Goal: Entertainment & Leisure: Consume media (video, audio)

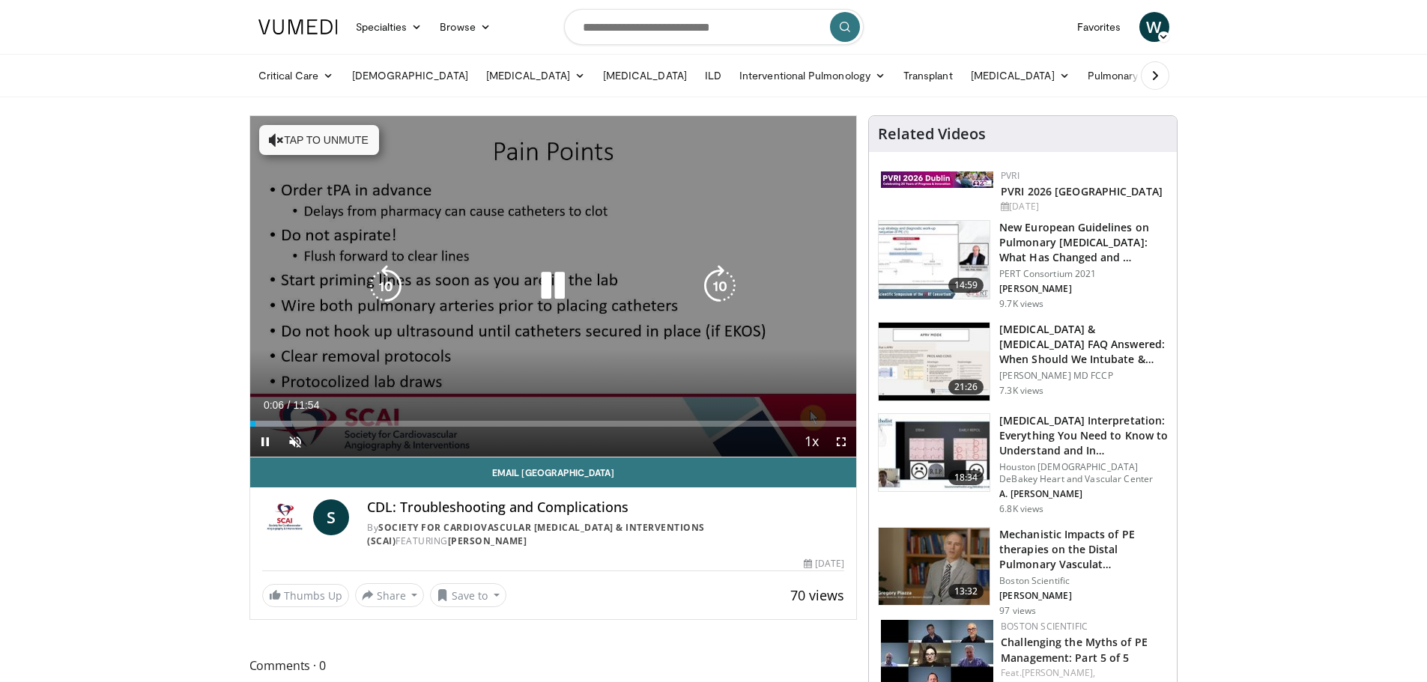
click at [300, 138] on button "Tap to unmute" at bounding box center [319, 140] width 120 height 30
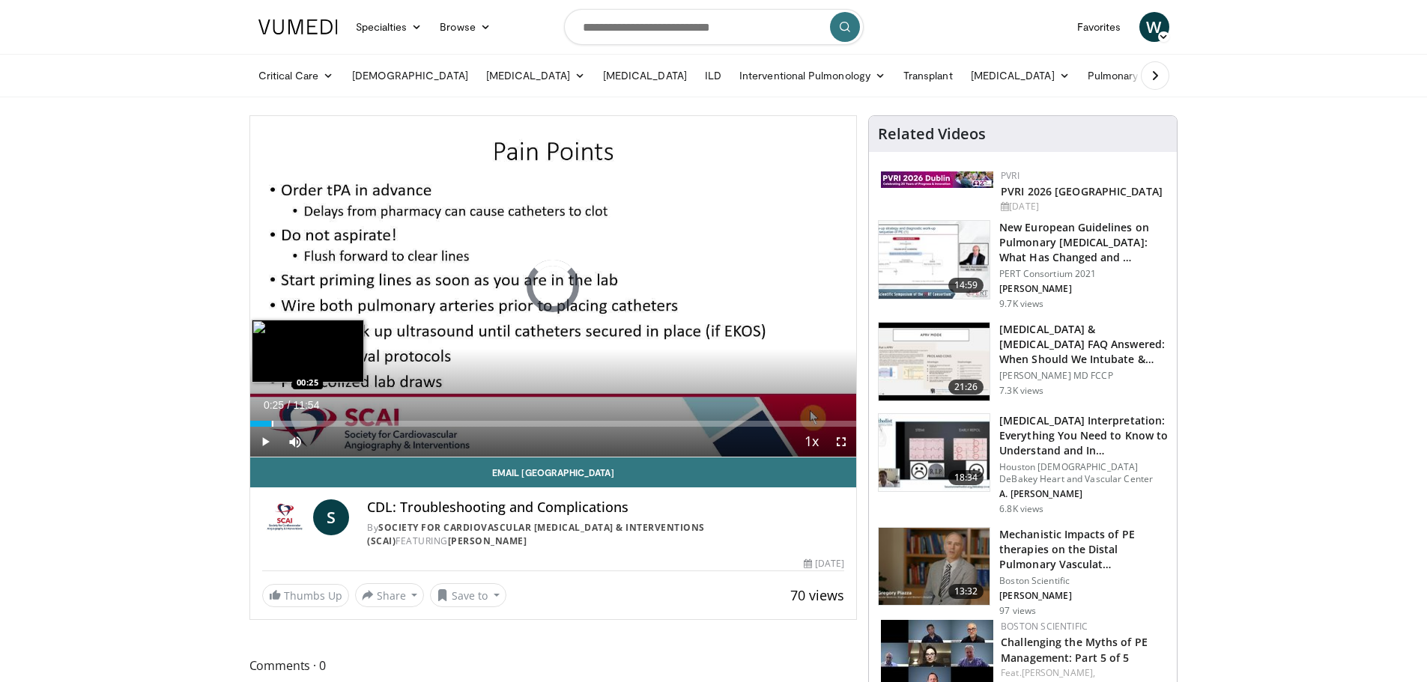
click at [271, 419] on div "Loaded : 8.39% 00:25 00:25" at bounding box center [553, 420] width 607 height 14
click at [266, 424] on div "Progress Bar" at bounding box center [266, 424] width 1 height 6
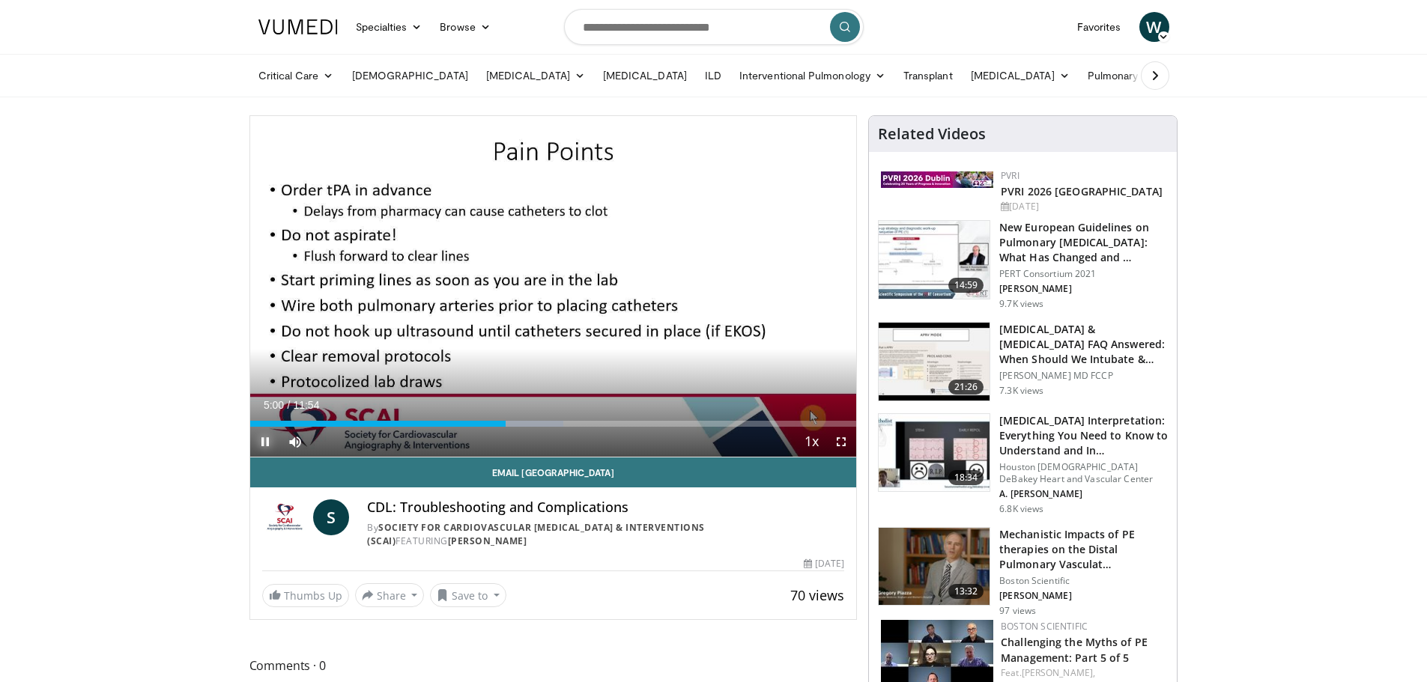
click at [259, 445] on span "Video Player" at bounding box center [265, 442] width 30 height 30
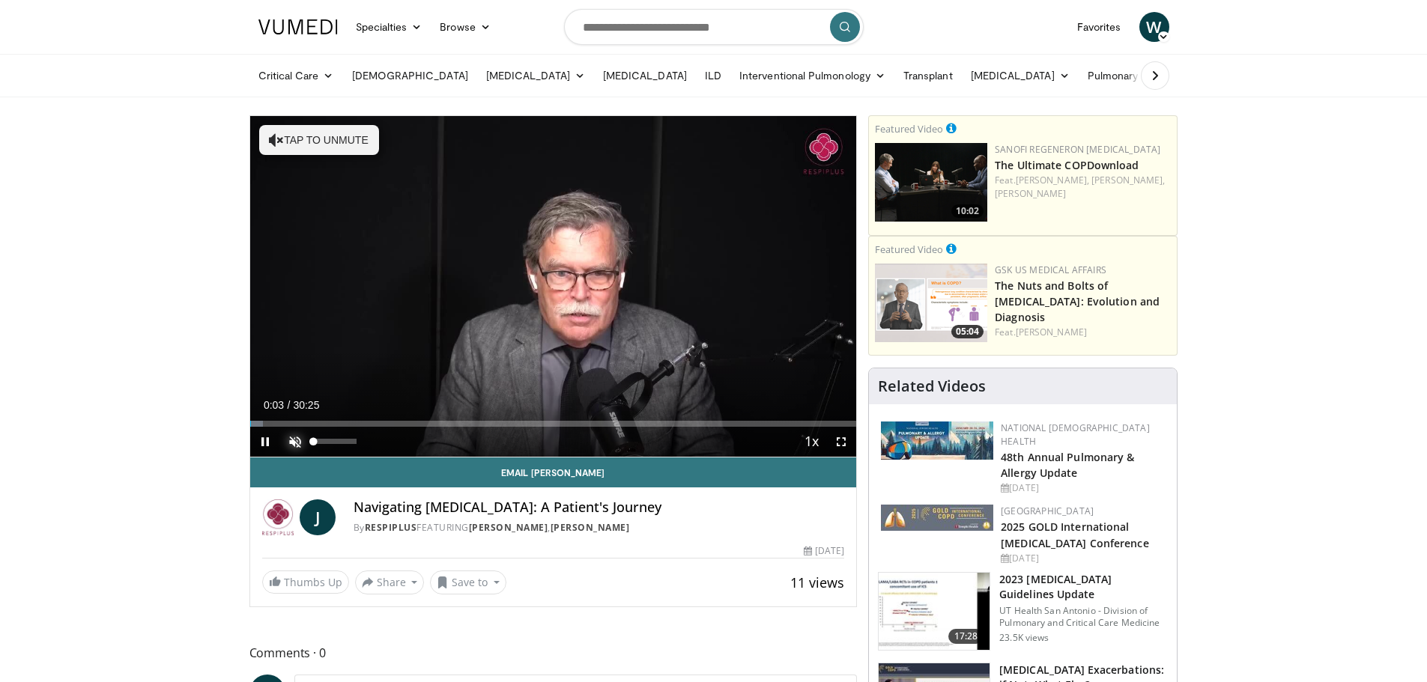
click at [296, 446] on span "Video Player" at bounding box center [295, 442] width 30 height 30
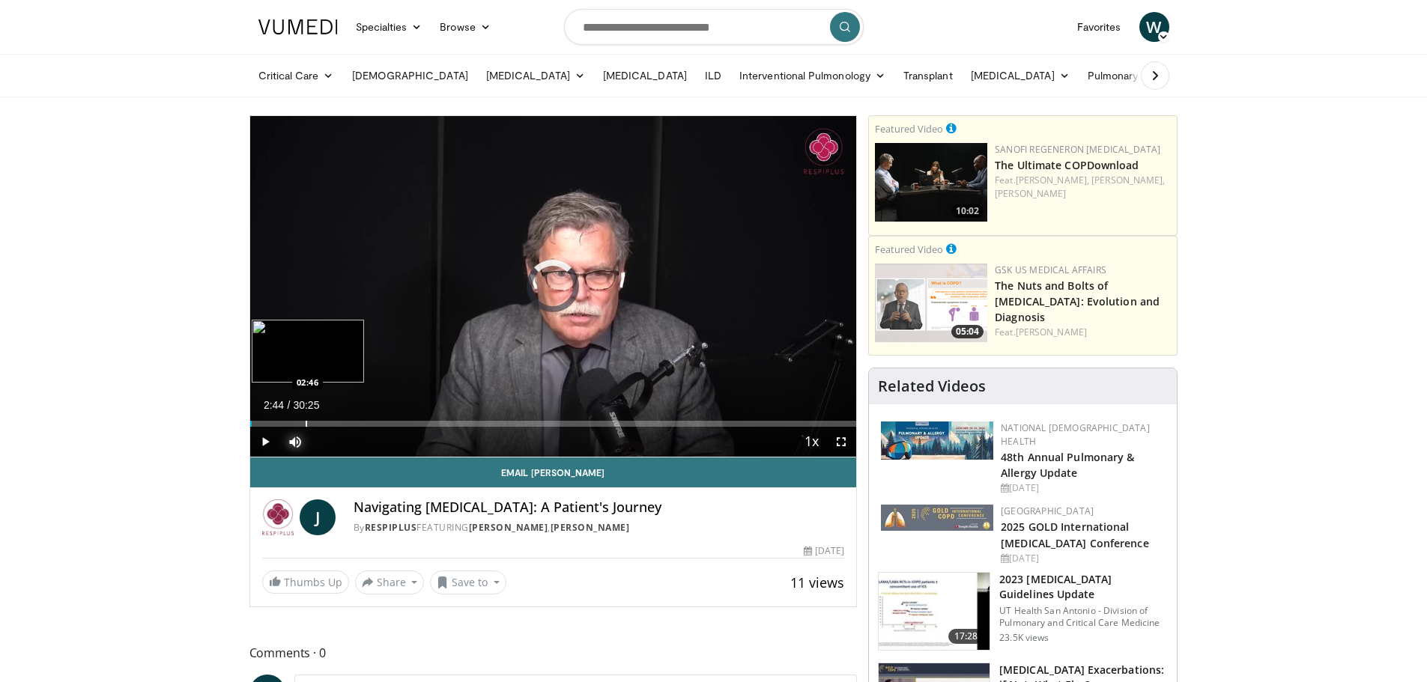
click at [306, 424] on div "Progress Bar" at bounding box center [306, 424] width 1 height 6
click at [522, 427] on div "Current Time 16:17 / Duration 30:25 Pause Skip Backward Skip Forward Mute 0% Lo…" at bounding box center [553, 442] width 607 height 30
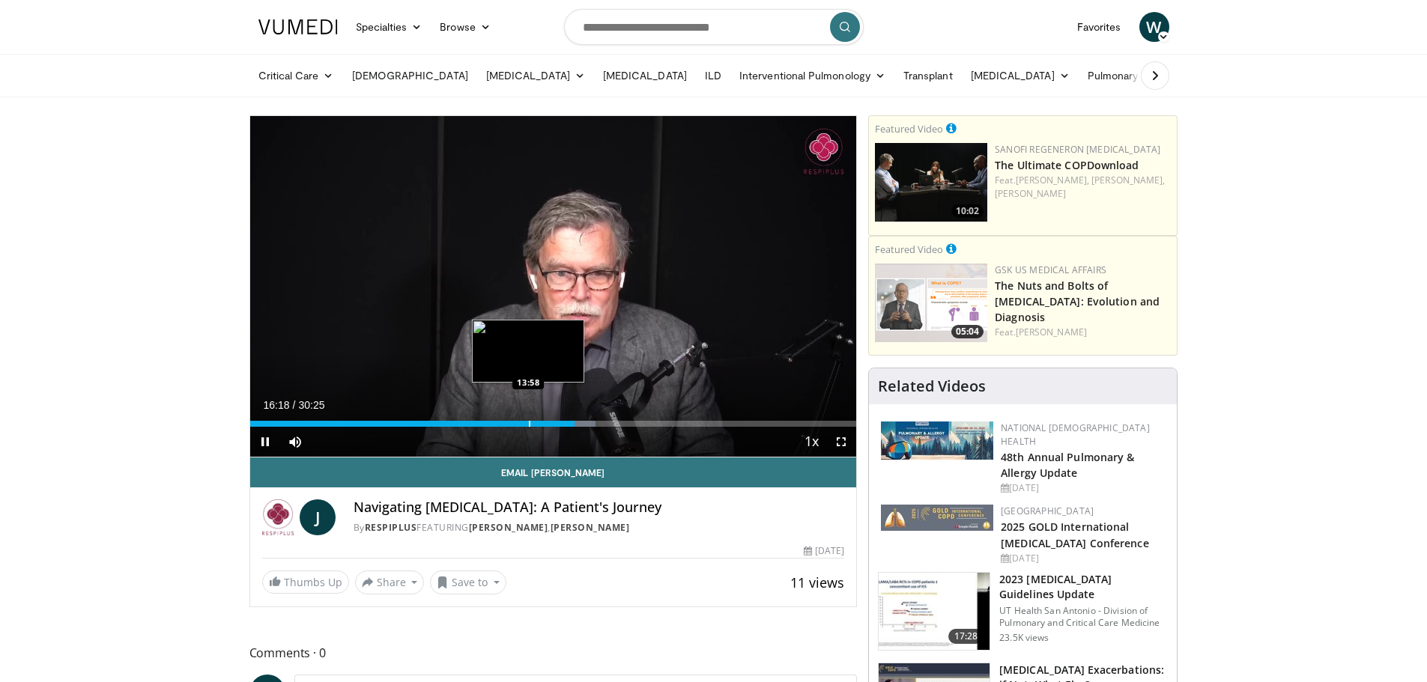
click at [529, 424] on div "Progress Bar" at bounding box center [529, 424] width 1 height 6
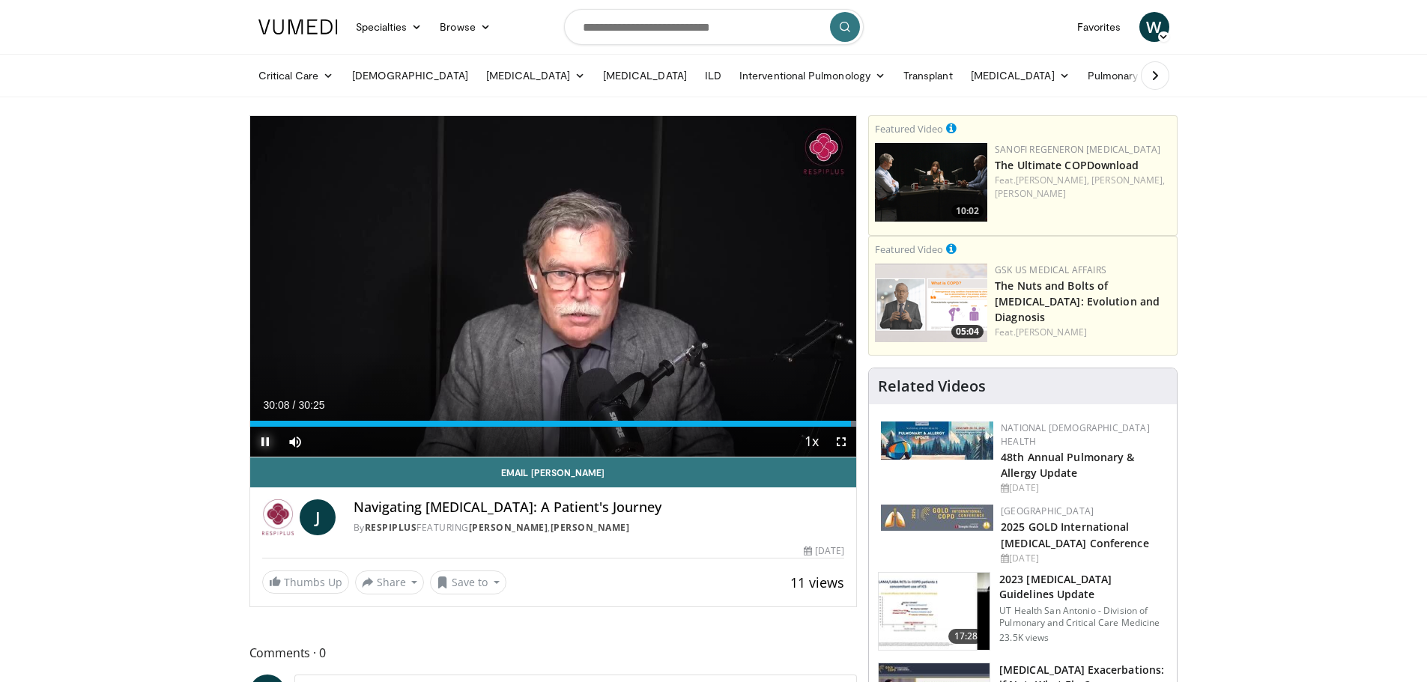
click at [258, 442] on span "Video Player" at bounding box center [265, 442] width 30 height 30
